Goal: Information Seeking & Learning: Learn about a topic

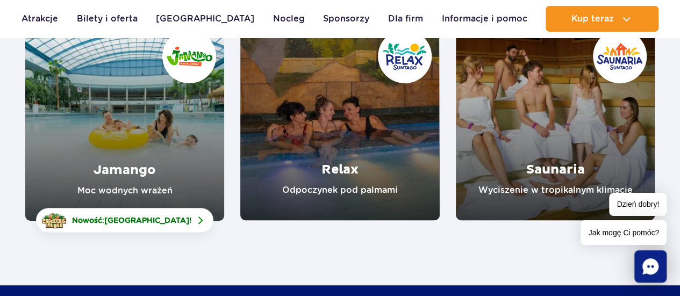
scroll to position [161, 0]
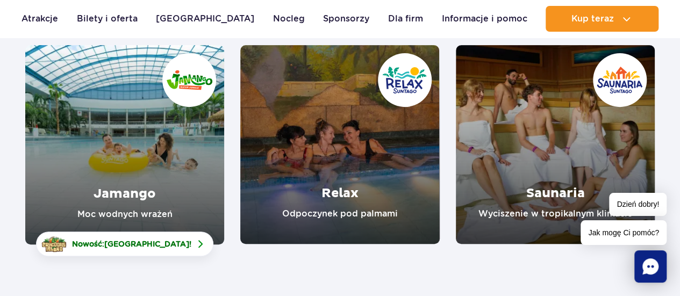
click at [138, 191] on link "Jamango" at bounding box center [124, 145] width 199 height 200
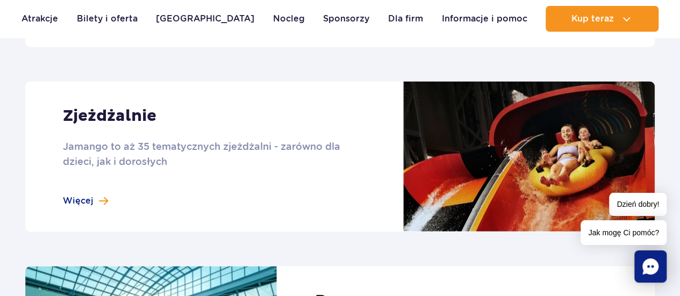
scroll to position [914, 0]
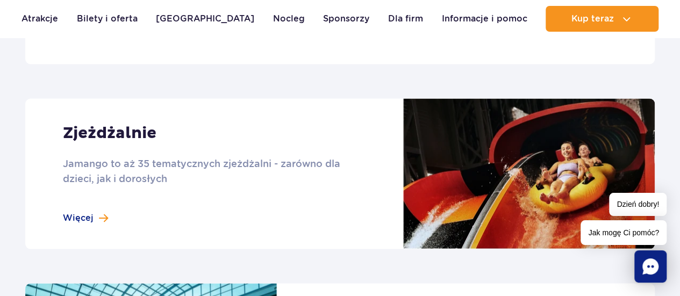
click at [105, 218] on link at bounding box center [340, 173] width 630 height 151
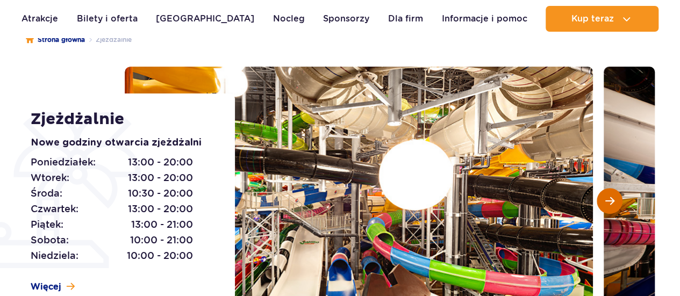
click at [622, 201] on button "Następny slajd" at bounding box center [610, 201] width 26 height 26
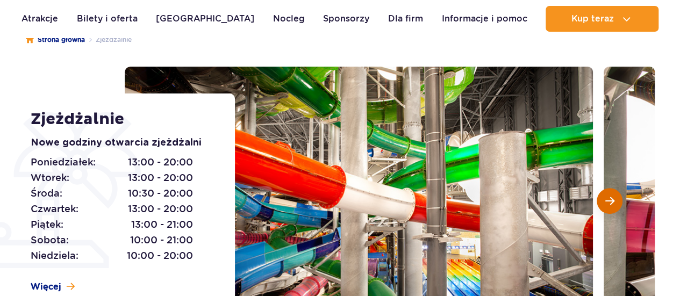
click at [622, 201] on button "Następny slajd" at bounding box center [610, 201] width 26 height 26
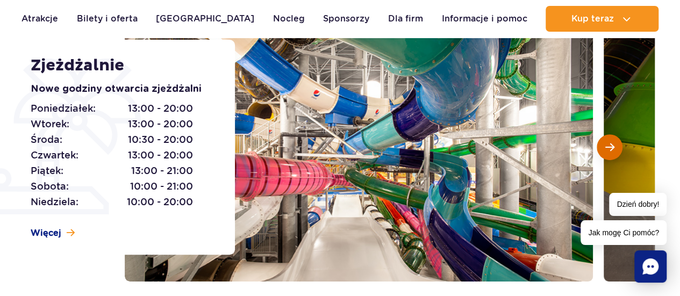
click at [606, 147] on span "Następny slajd" at bounding box center [610, 148] width 9 height 10
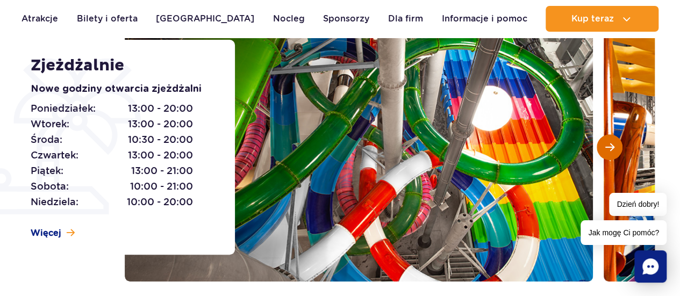
click at [606, 147] on span "Następny slajd" at bounding box center [610, 148] width 9 height 10
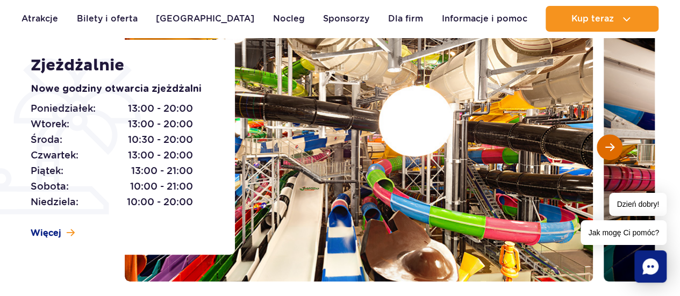
click at [606, 147] on span "Następny slajd" at bounding box center [610, 148] width 9 height 10
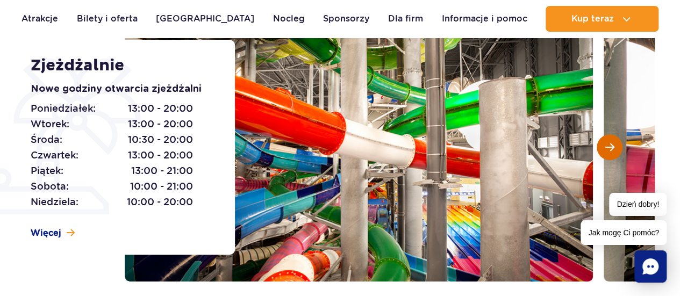
click at [606, 147] on span "Następny slajd" at bounding box center [610, 148] width 9 height 10
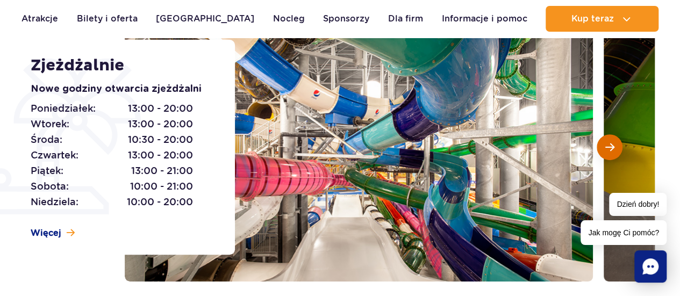
click at [606, 147] on span "Następny slajd" at bounding box center [610, 148] width 9 height 10
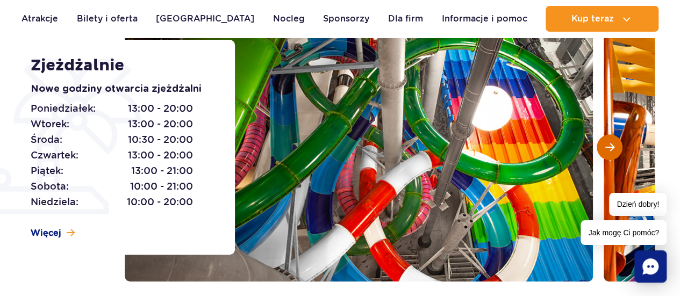
click at [606, 147] on span "Następny slajd" at bounding box center [610, 148] width 9 height 10
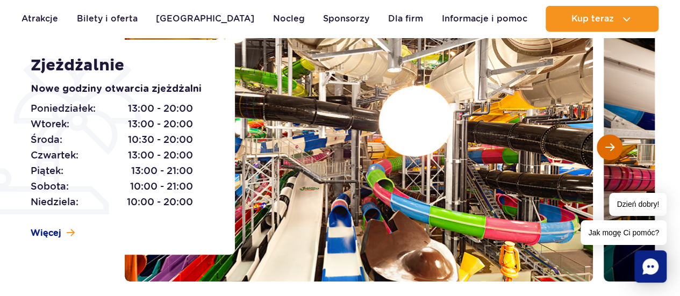
click at [607, 147] on span "Następny slajd" at bounding box center [610, 148] width 9 height 10
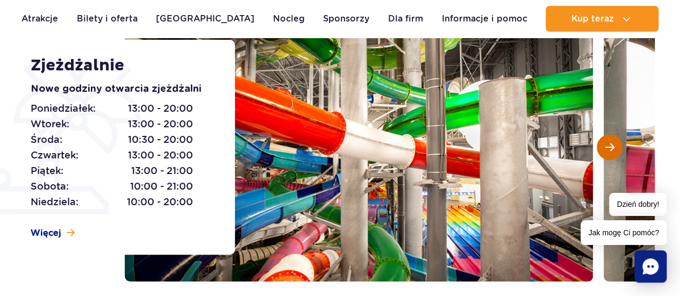
click at [607, 147] on span "Następny slajd" at bounding box center [610, 148] width 9 height 10
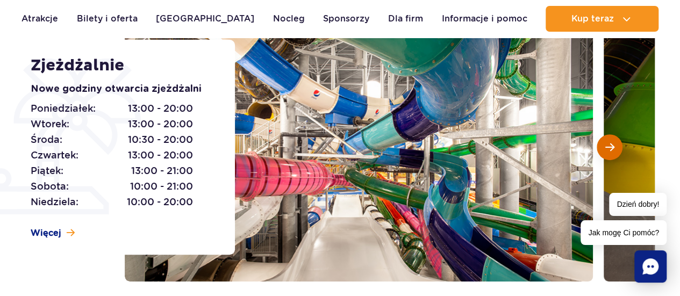
click at [607, 147] on span "Następny slajd" at bounding box center [610, 148] width 9 height 10
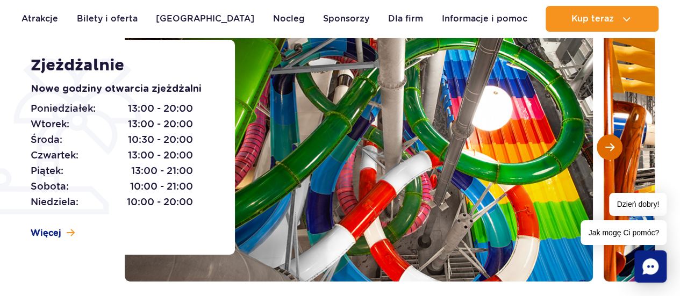
click at [607, 147] on span "Następny slajd" at bounding box center [610, 148] width 9 height 10
